Goal: Navigation & Orientation: Find specific page/section

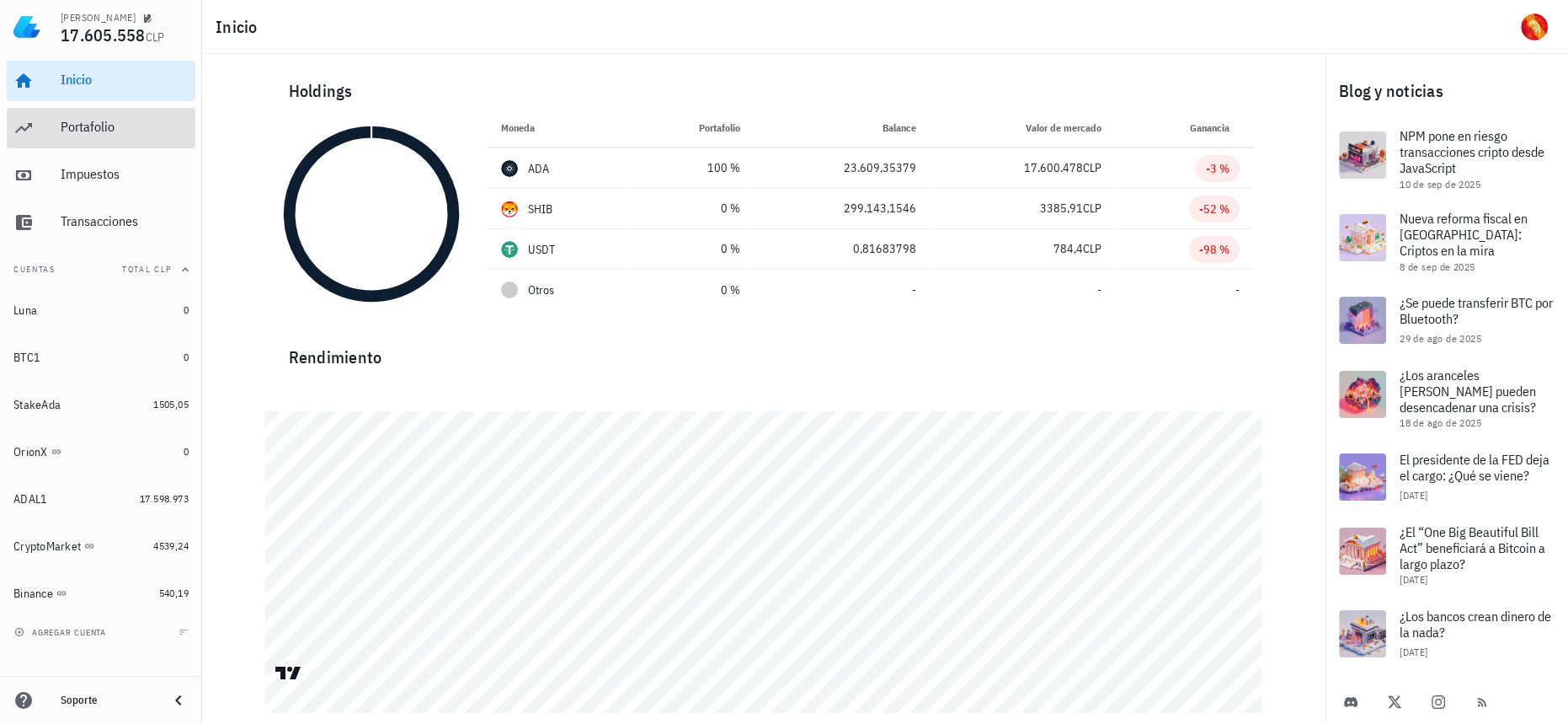
click at [170, 128] on div "Portafolio" at bounding box center [124, 126] width 128 height 16
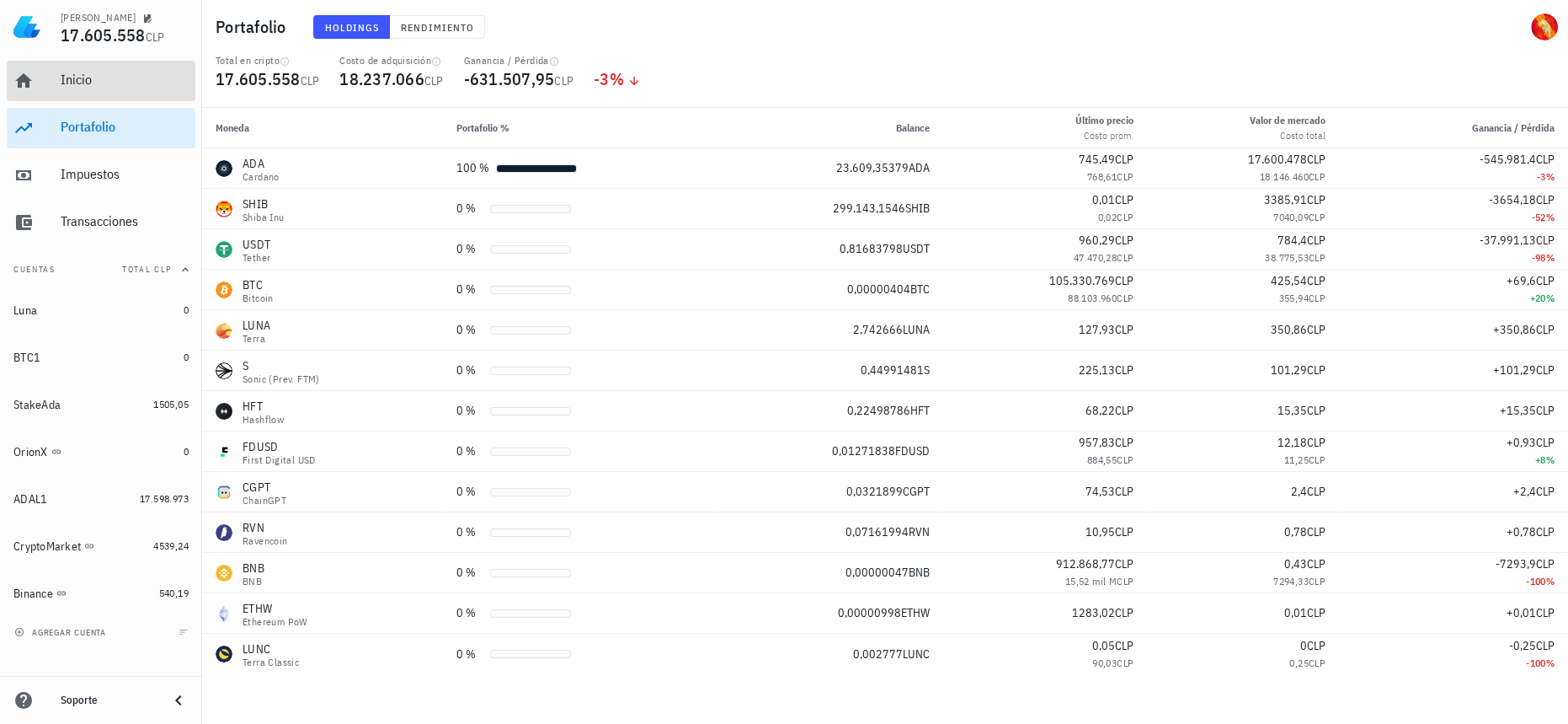
click at [138, 84] on div "Inicio" at bounding box center [124, 79] width 128 height 16
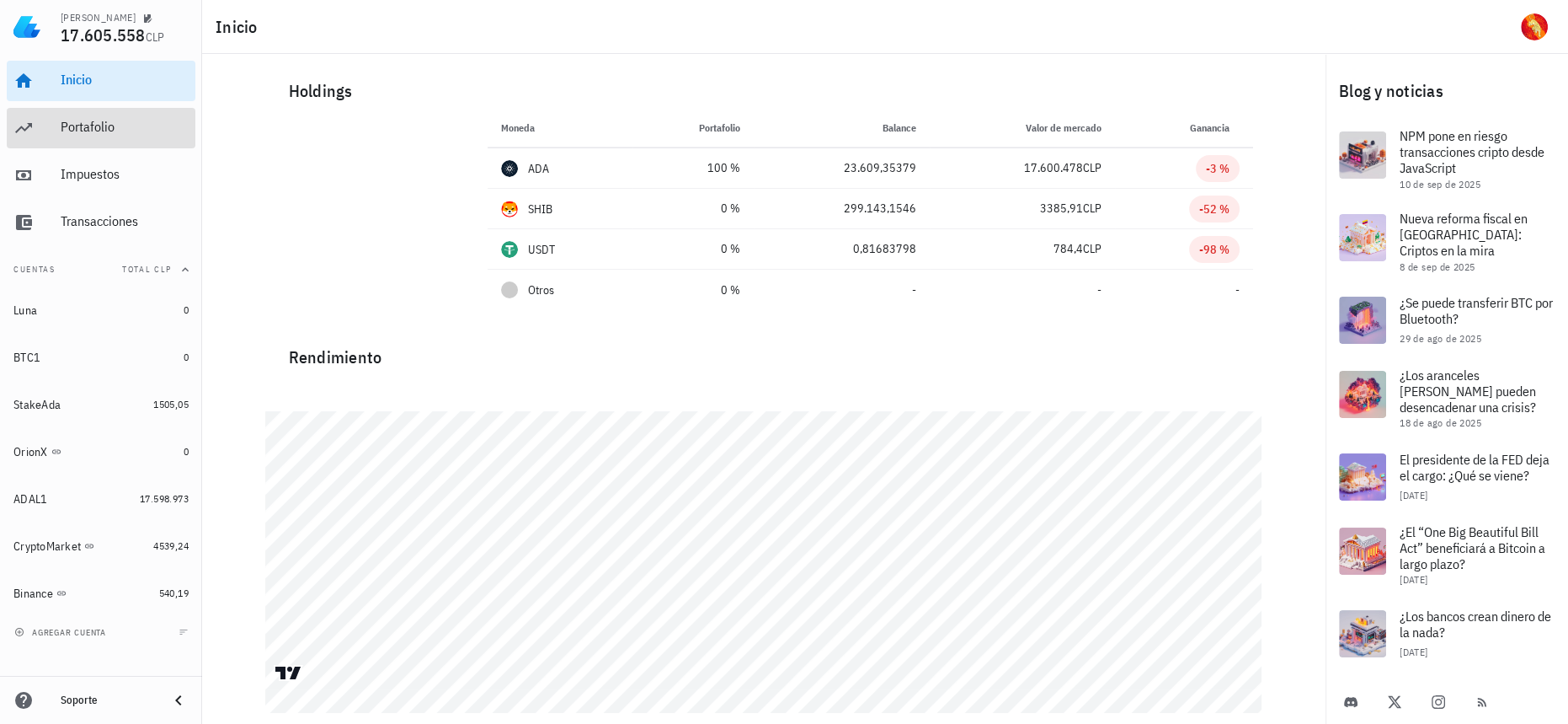
click at [70, 138] on div "Portafolio" at bounding box center [124, 127] width 128 height 38
